Goal: Check status: Check status

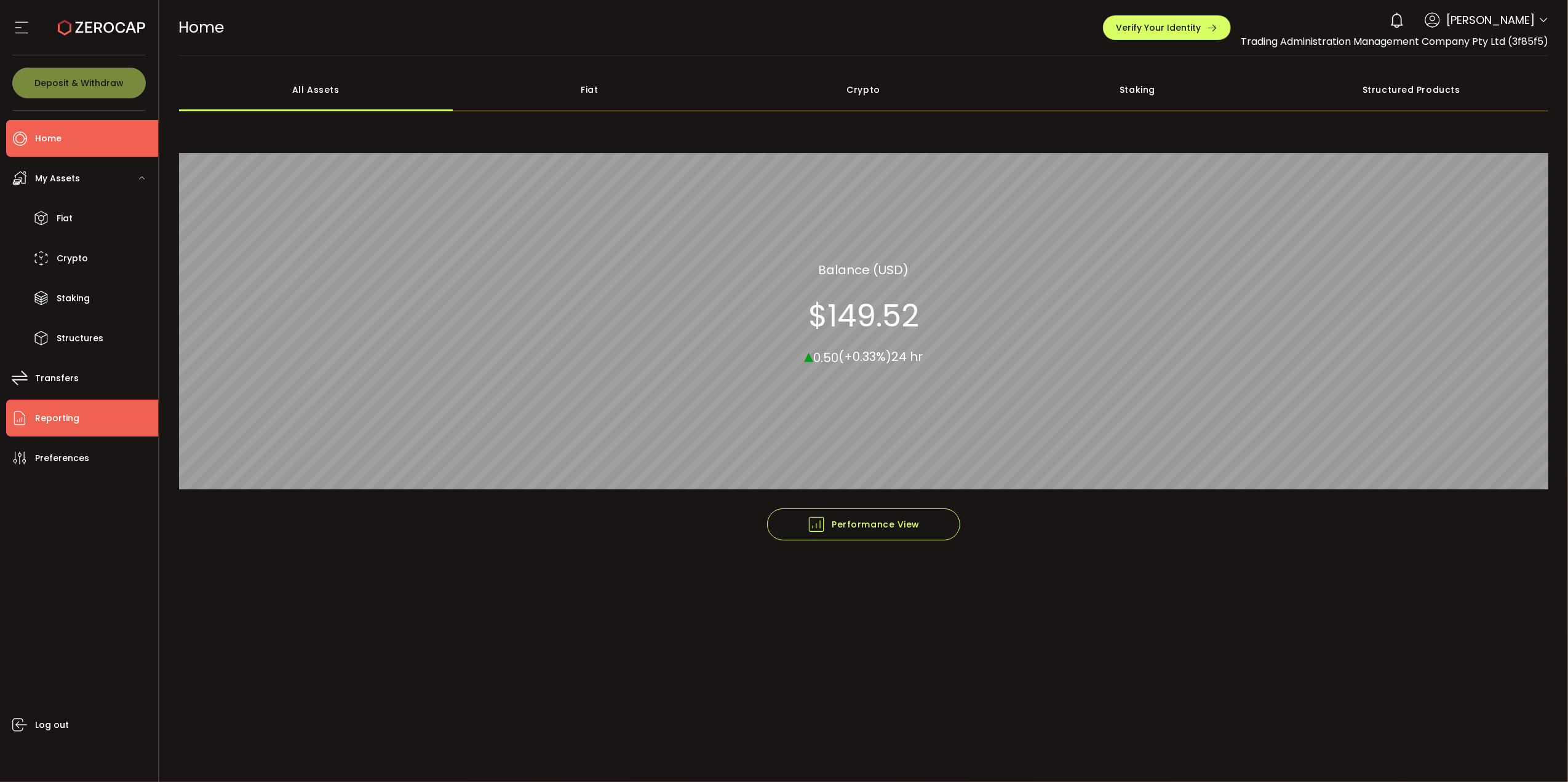
click at [72, 407] on li "Reporting" at bounding box center [82, 418] width 152 height 37
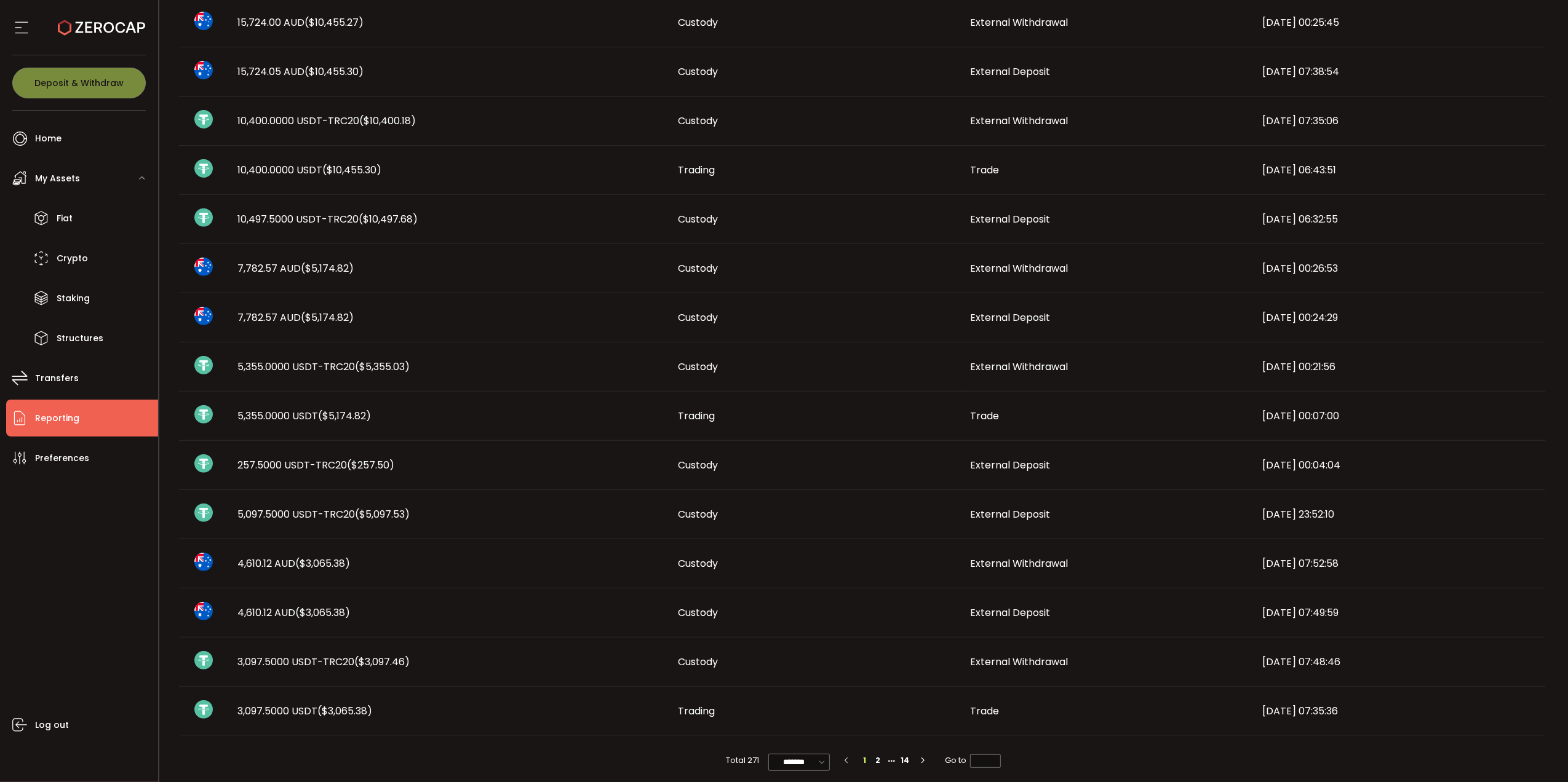
scroll to position [409, 0]
click at [799, 755] on input "*******" at bounding box center [799, 761] width 62 height 17
click at [809, 710] on span "50/page" at bounding box center [797, 710] width 37 height 12
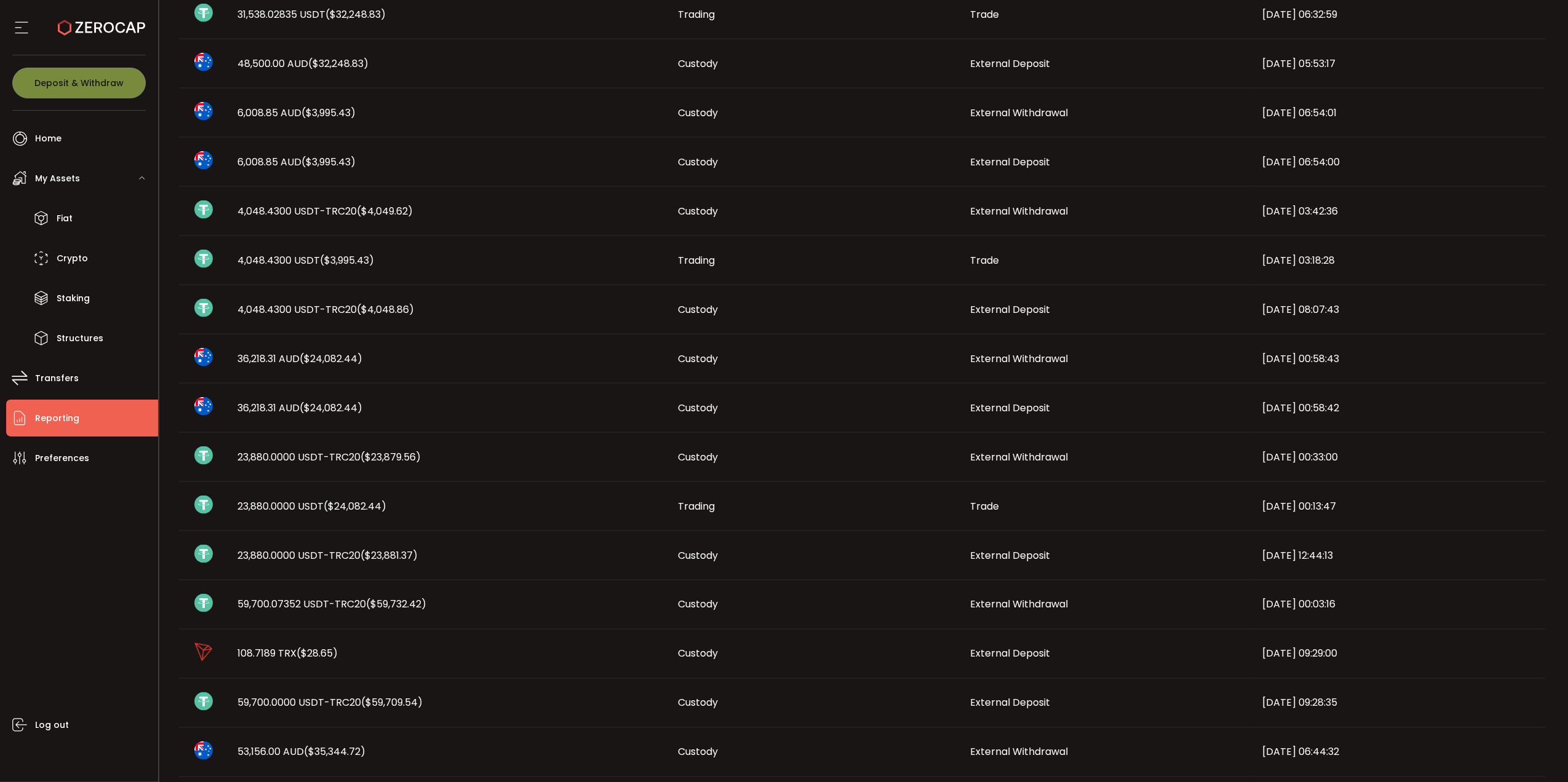
scroll to position [1899, 0]
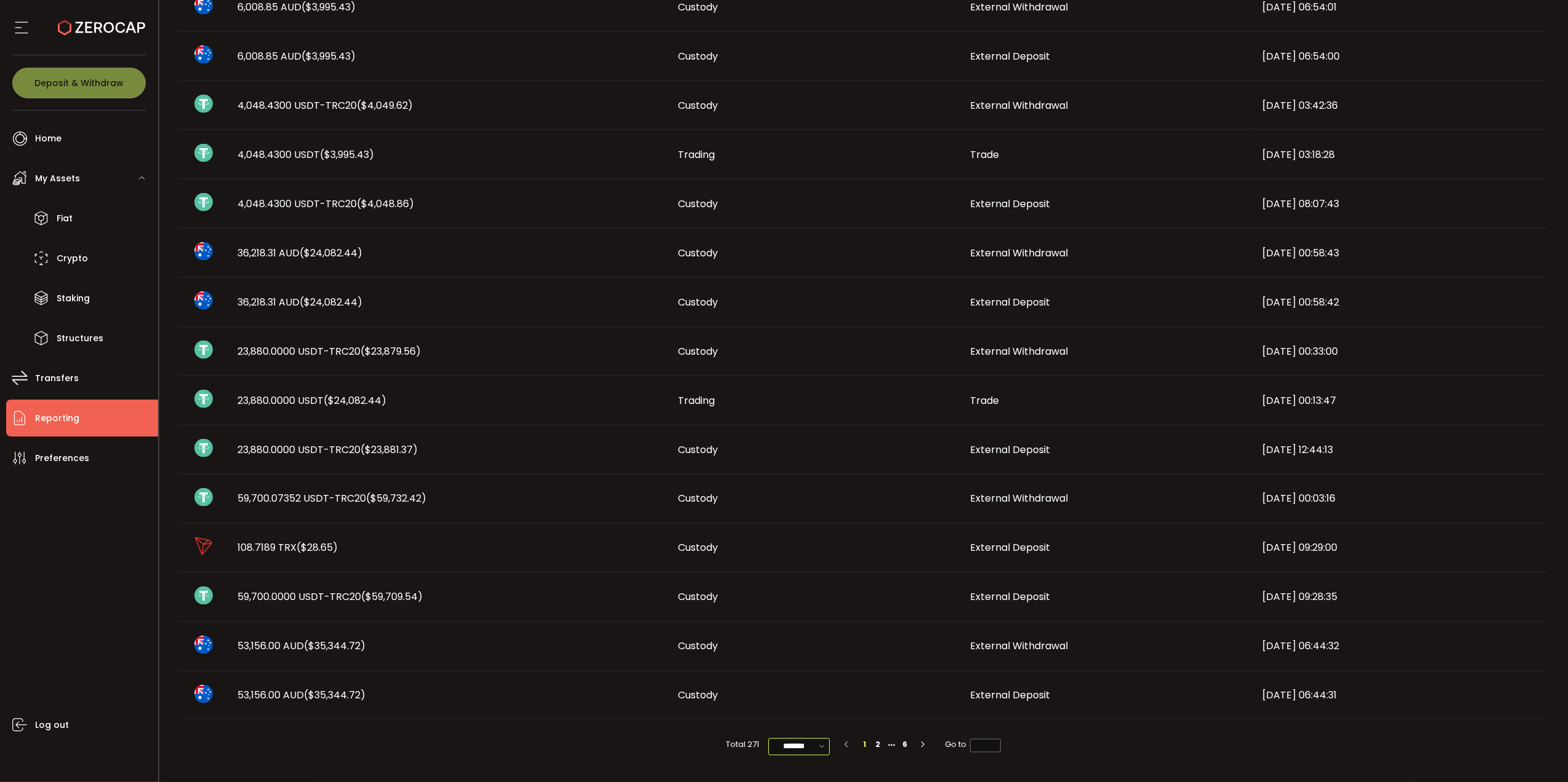
click at [796, 748] on input "*******" at bounding box center [799, 747] width 62 height 17
click at [806, 713] on span "100/page" at bounding box center [799, 717] width 40 height 12
type input "********"
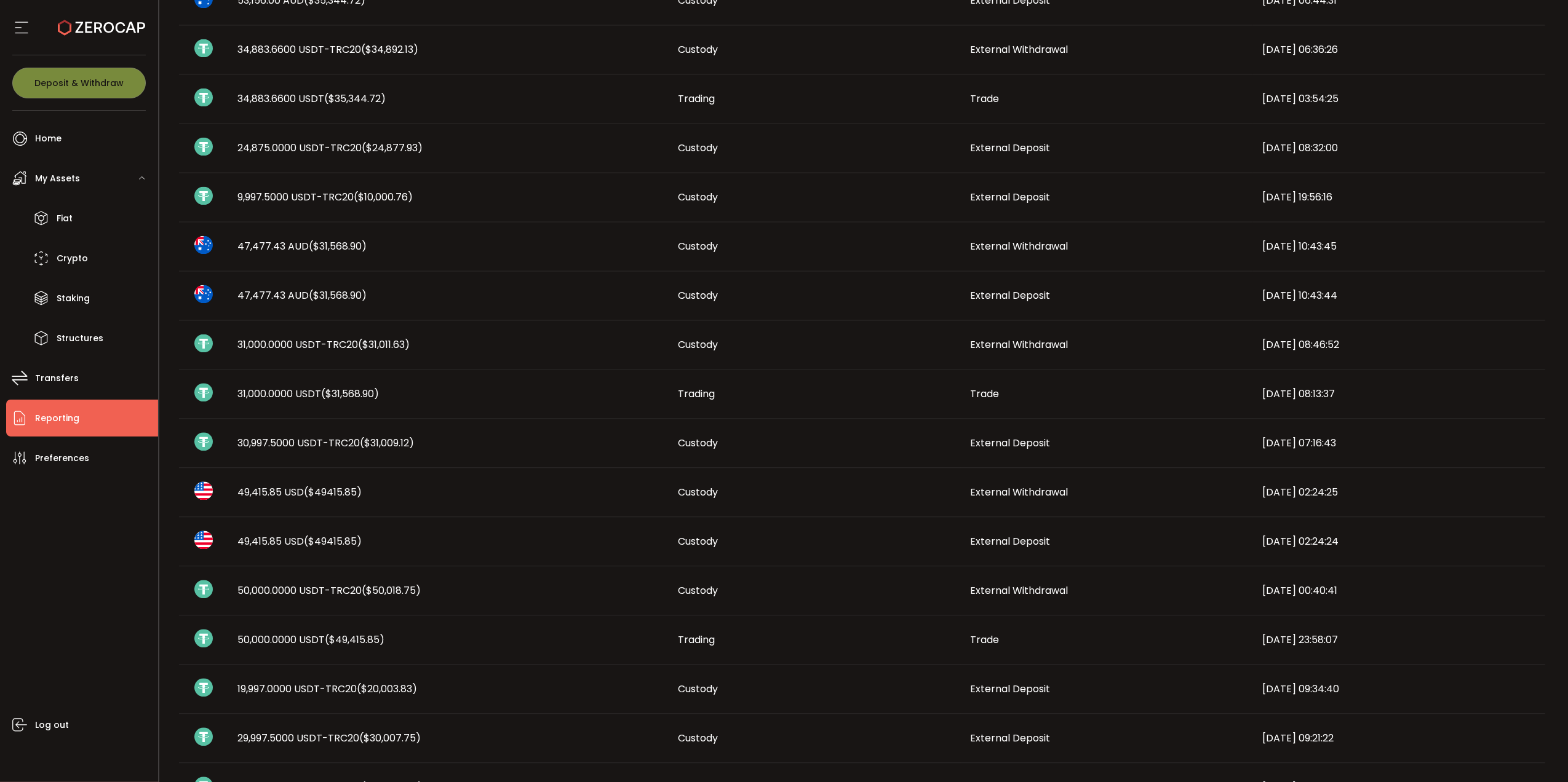
scroll to position [2622, 0]
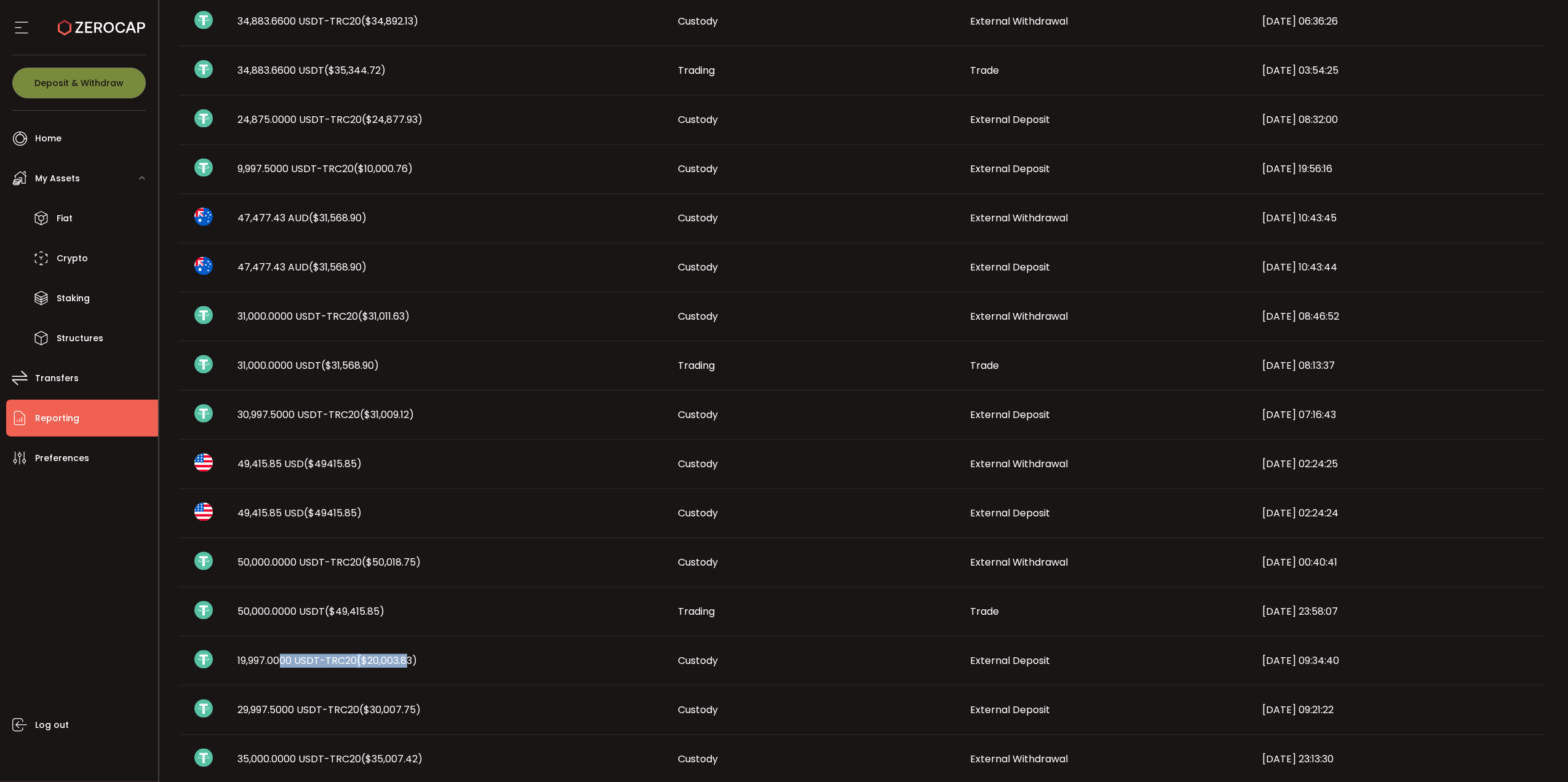
drag, startPoint x: 281, startPoint y: 657, endPoint x: 407, endPoint y: 660, distance: 126.0
click at [407, 660] on span "19,997.0000 USDT-TRC20 ($20,003.83)" at bounding box center [328, 660] width 180 height 14
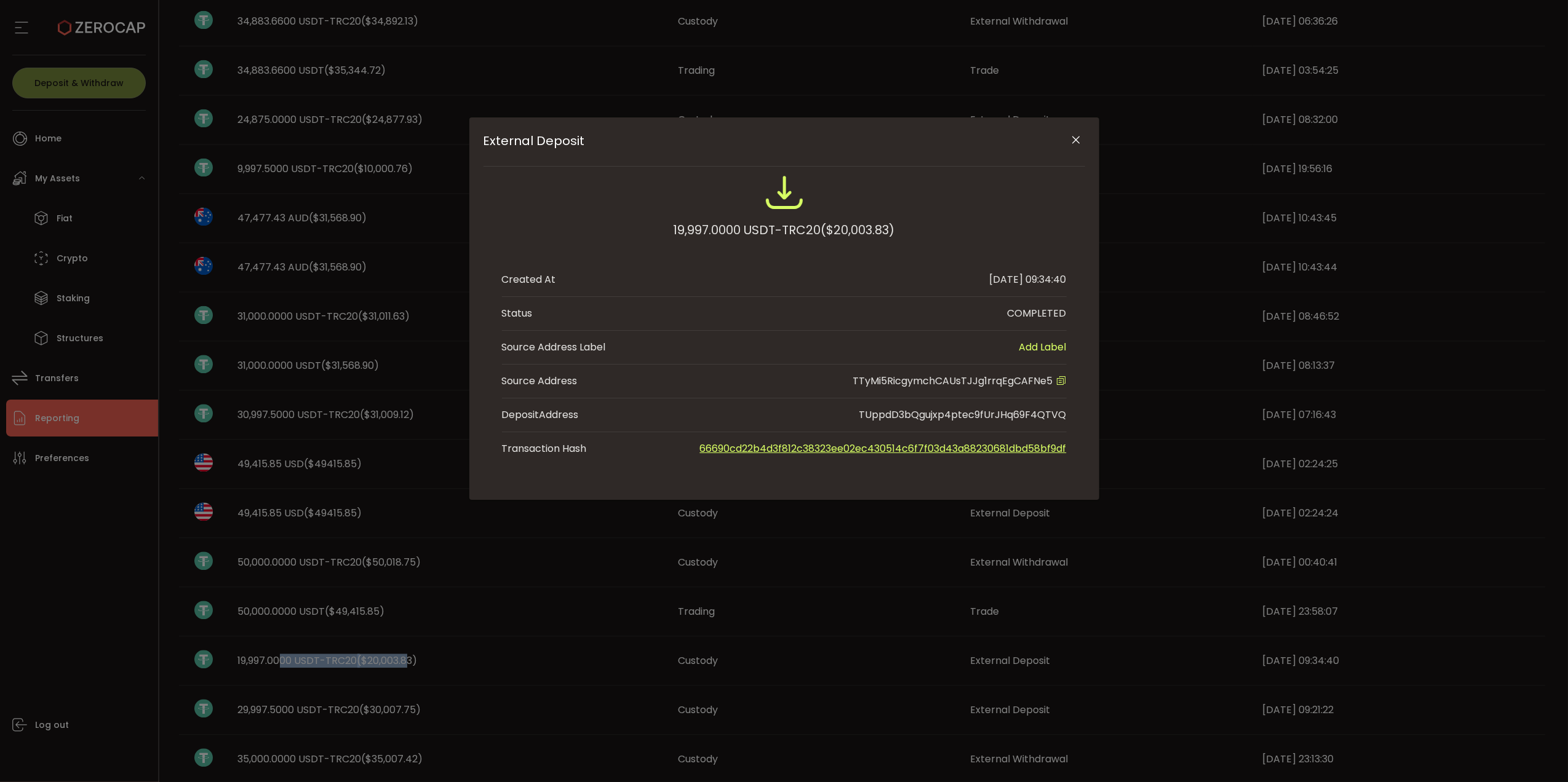
click at [1071, 144] on icon "Close" at bounding box center [1076, 140] width 12 height 12
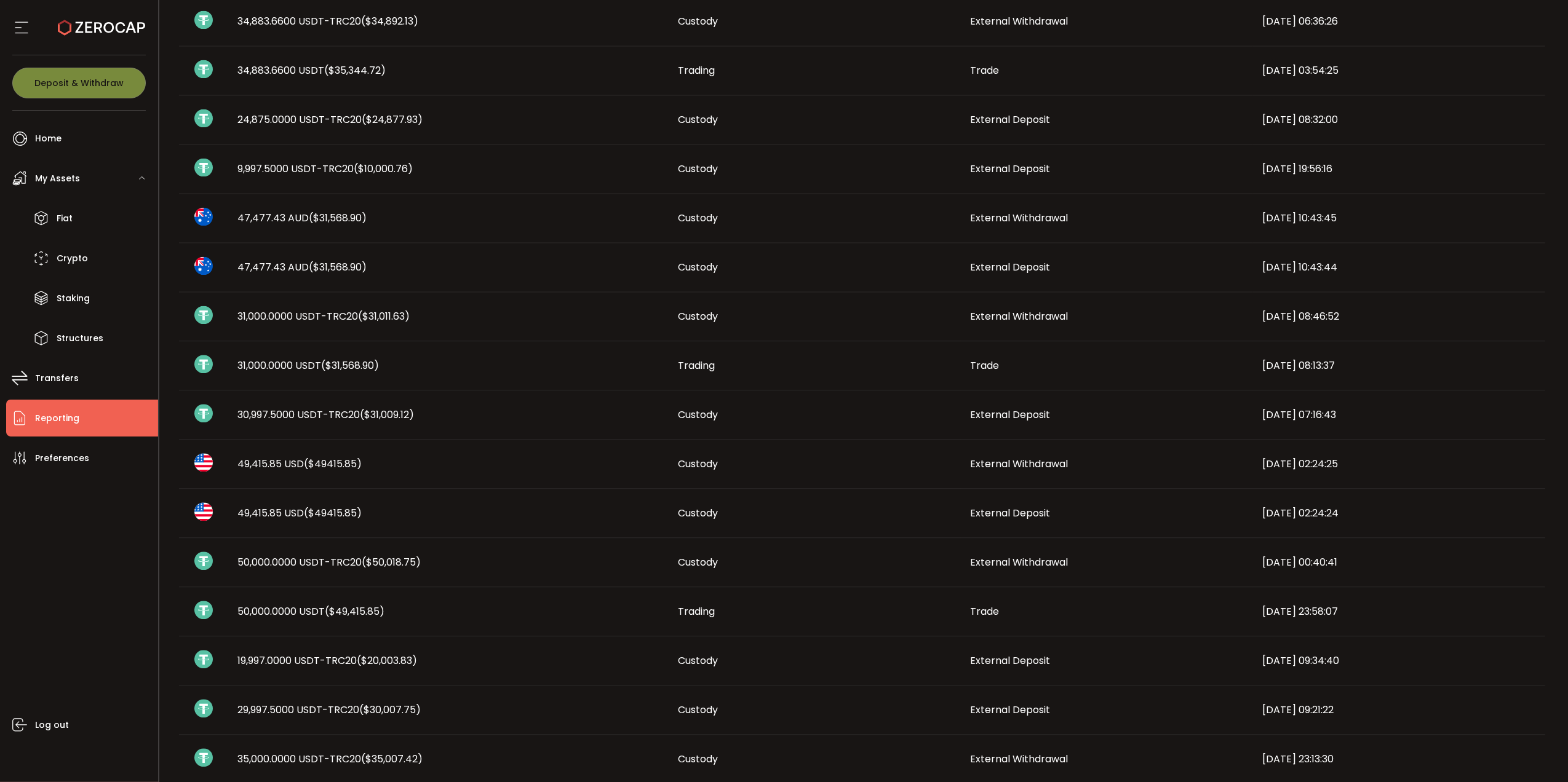
click at [438, 673] on td "19,997.0000 USDT-TRC20 ($20,003.83)" at bounding box center [448, 661] width 440 height 49
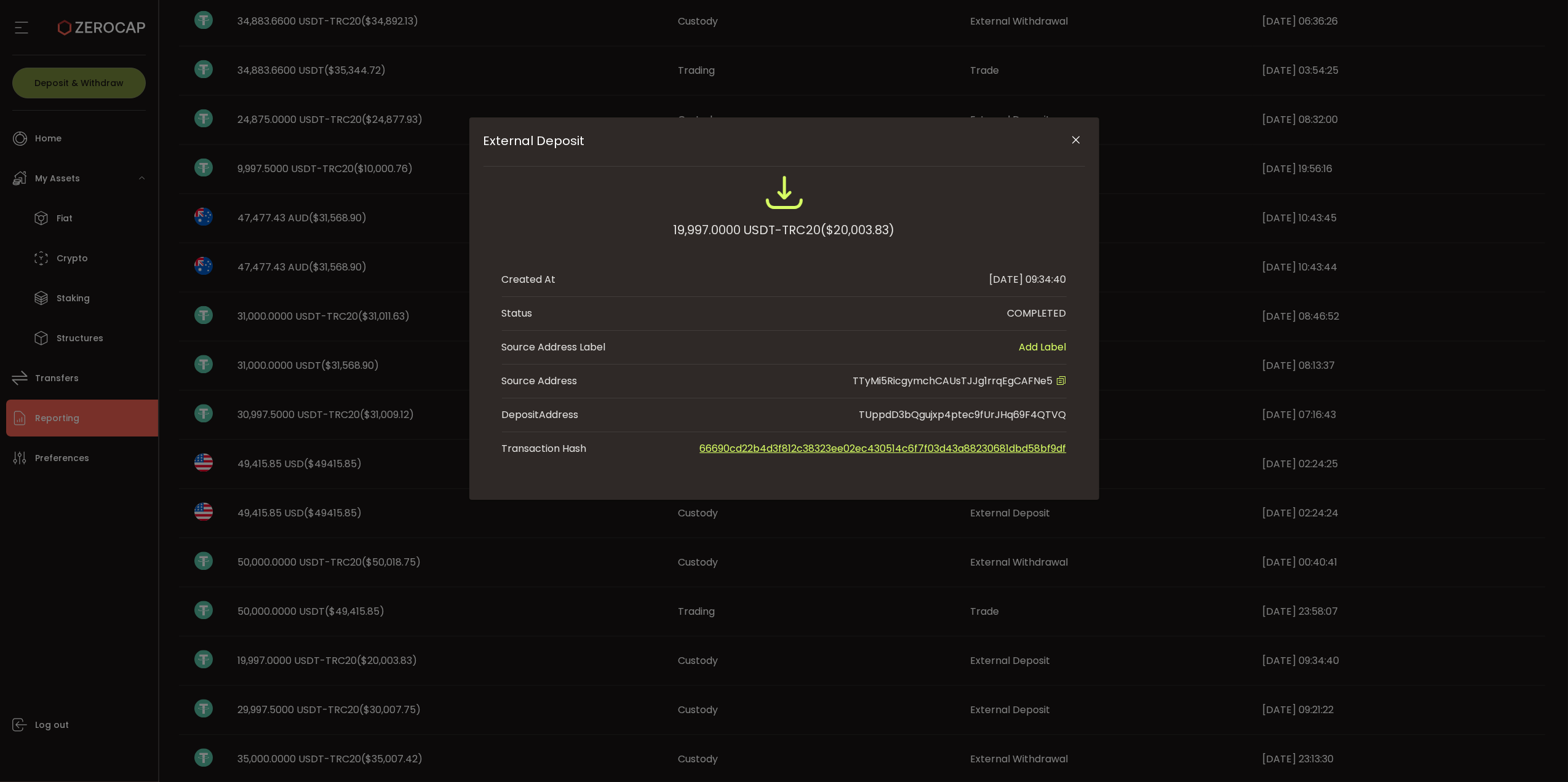
drag, startPoint x: 1082, startPoint y: 137, endPoint x: 1539, endPoint y: 230, distance: 466.4
click at [1100, 143] on div "External Deposit 19,997.0000 USDT-TRC20 ($20,003.83) Created At [DATE] 09:34:40…" at bounding box center [784, 391] width 1568 height 782
drag, startPoint x: 542, startPoint y: 520, endPoint x: 659, endPoint y: 285, distance: 262.5
click at [542, 520] on div "External Deposit 19,997.0000 USDT-TRC20 ($20,003.83) Created At [DATE] 09:34:40…" at bounding box center [784, 391] width 1568 height 782
